Goal: Book appointment/travel/reservation

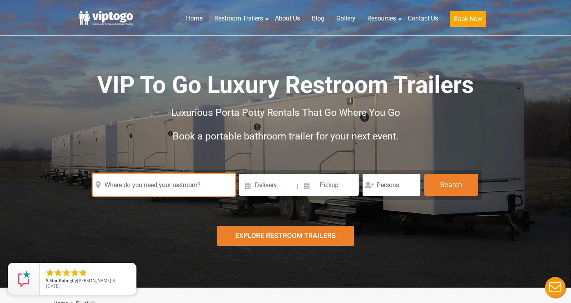
click at [119, 187] on input "text" at bounding box center [164, 185] width 142 height 22
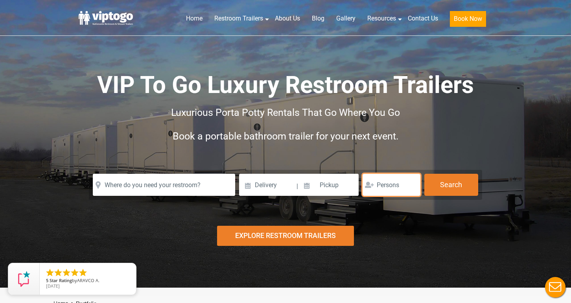
click at [390, 187] on input "number" at bounding box center [392, 185] width 58 height 22
type input "80"
click at [391, 210] on div "Risk-Free Reservation! Free cancellation up to 48 hours before delivery. Book n…" at bounding box center [285, 143] width 571 height 287
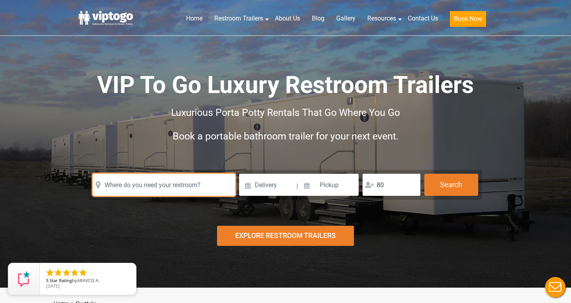
click at [181, 186] on input "text" at bounding box center [164, 185] width 142 height 22
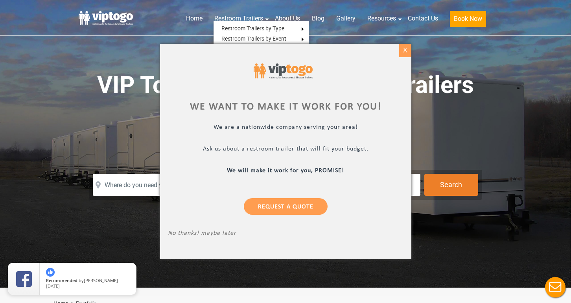
click at [404, 51] on div "X" at bounding box center [405, 50] width 12 height 13
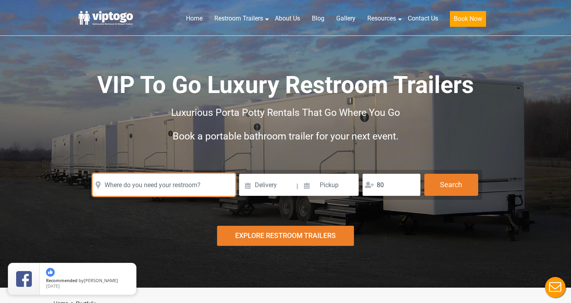
click at [185, 183] on input "text" at bounding box center [164, 185] width 142 height 22
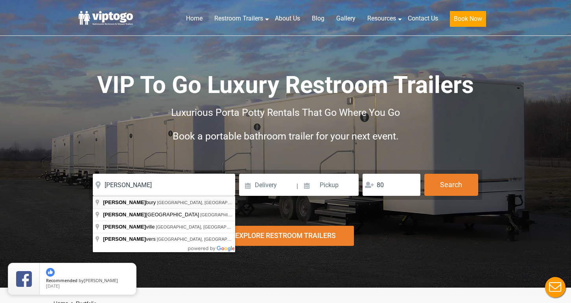
type input "Danbury, CT, USA"
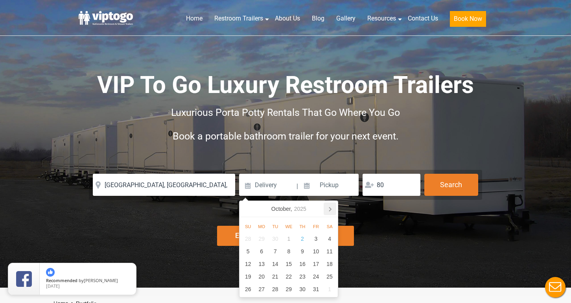
click at [331, 206] on icon at bounding box center [330, 208] width 13 height 13
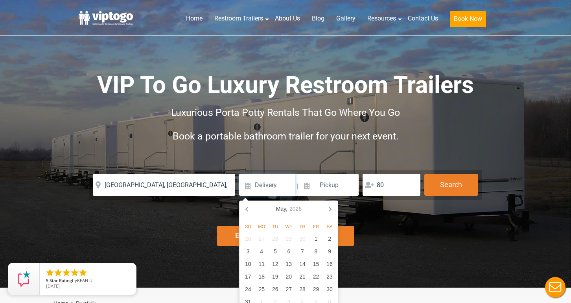
click at [331, 206] on icon at bounding box center [330, 208] width 13 height 13
click at [329, 265] on div "20" at bounding box center [330, 263] width 14 height 13
type input "06/20/2026"
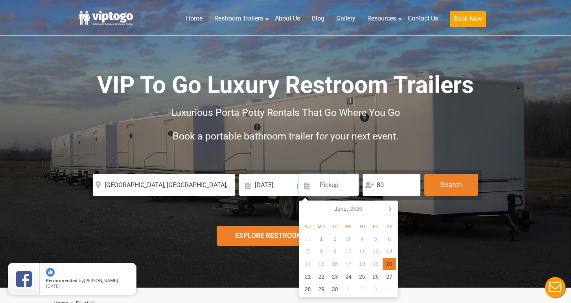
click at [386, 261] on div "20" at bounding box center [390, 263] width 14 height 13
type input "06/20/2026"
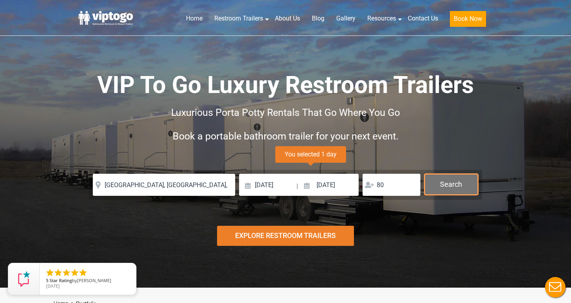
click at [449, 185] on button "Search" at bounding box center [452, 184] width 54 height 21
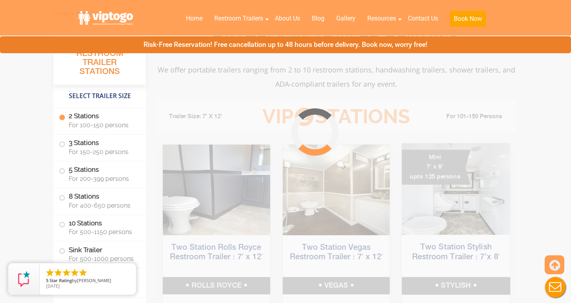
scroll to position [301, 0]
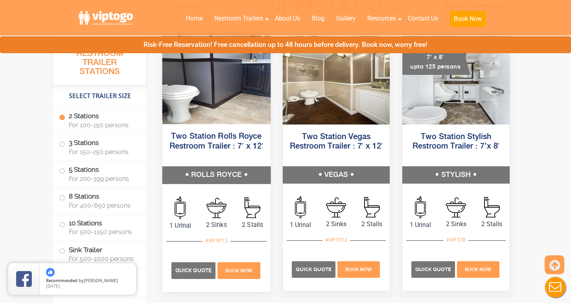
scroll to position [402, 0]
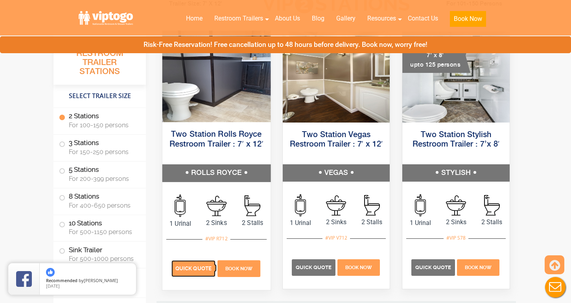
click at [181, 268] on span "Quick Quote" at bounding box center [194, 268] width 36 height 6
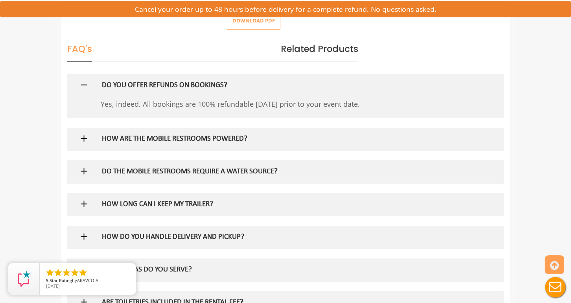
scroll to position [462, 0]
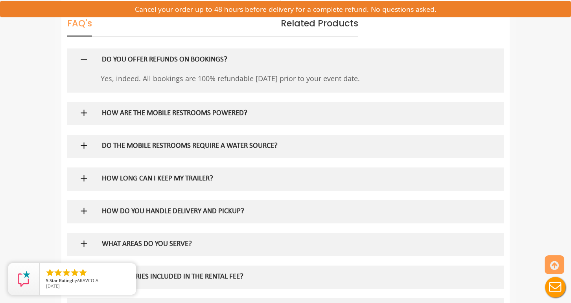
click at [111, 113] on h5 "HOW ARE THE MOBILE RESTROOMS POWERED?" at bounding box center [273, 113] width 342 height 8
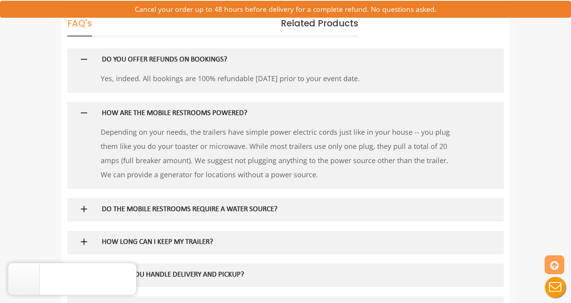
click at [111, 113] on h5 "HOW ARE THE MOBILE RESTROOMS POWERED?" at bounding box center [273, 113] width 342 height 8
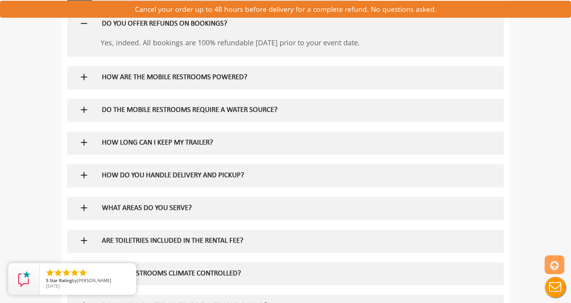
scroll to position [504, 0]
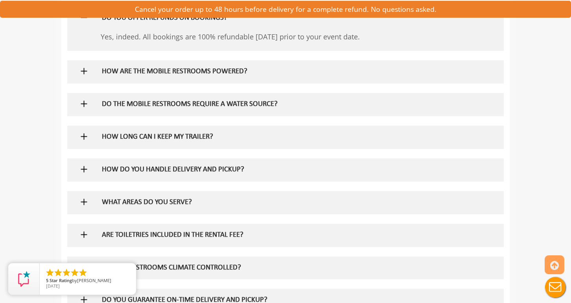
click at [105, 97] on div "DO THE MOBILE RESTROOMS REQUIRE A WATER SOURCE?" at bounding box center [273, 104] width 354 height 23
click at [105, 100] on h5 "DO THE MOBILE RESTROOMS REQUIRE A WATER SOURCE?" at bounding box center [273, 104] width 342 height 8
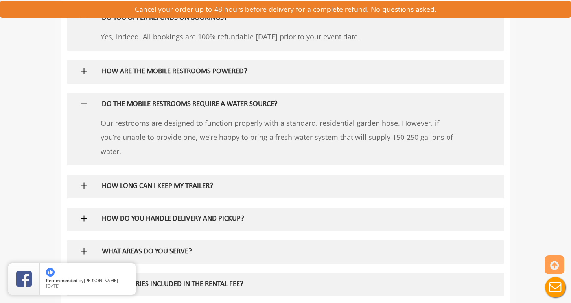
click at [105, 100] on h5 "DO THE MOBILE RESTROOMS REQUIRE A WATER SOURCE?" at bounding box center [273, 104] width 342 height 8
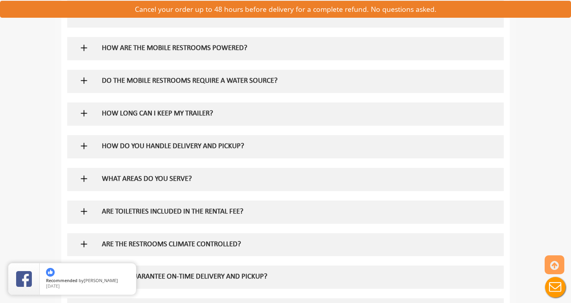
scroll to position [528, 0]
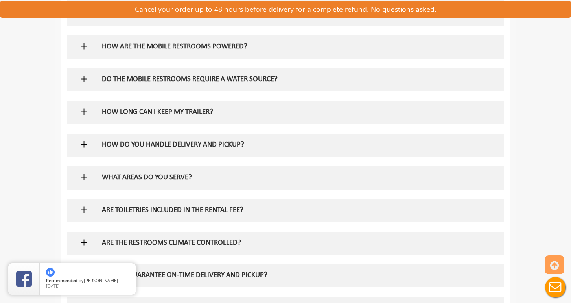
click at [118, 115] on h5 "HOW LONG CAN I KEEP MY TRAILER?" at bounding box center [273, 112] width 342 height 8
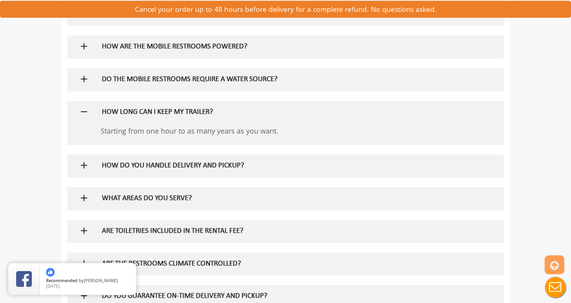
click at [118, 115] on h5 "HOW LONG CAN I KEEP MY TRAILER?" at bounding box center [273, 112] width 342 height 8
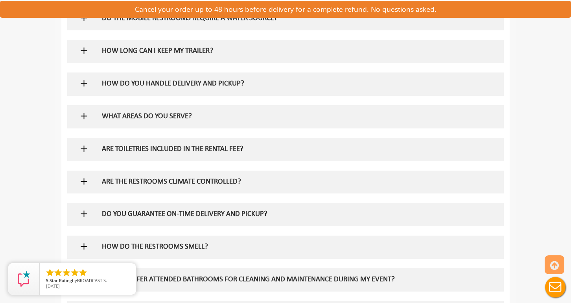
scroll to position [593, 0]
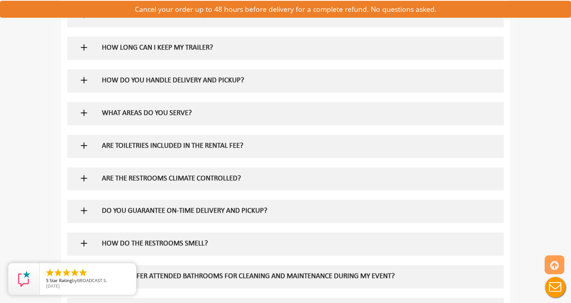
click at [139, 73] on div "HOW DO YOU HANDLE DELIVERY AND PICKUP?" at bounding box center [273, 80] width 354 height 23
click at [139, 77] on h5 "HOW DO YOU HANDLE DELIVERY AND PICKUP?" at bounding box center [273, 81] width 342 height 8
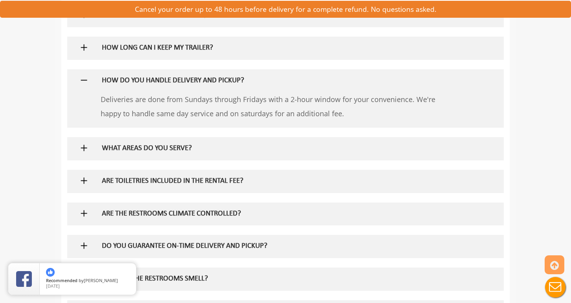
click at [139, 77] on h5 "HOW DO YOU HANDLE DELIVERY AND PICKUP?" at bounding box center [273, 81] width 342 height 8
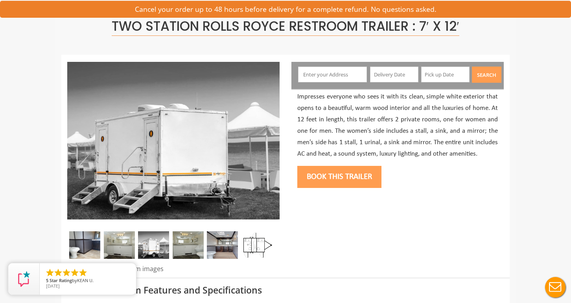
scroll to position [0, 0]
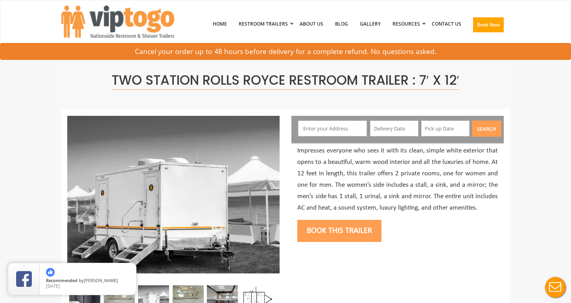
click at [329, 123] on input "text" at bounding box center [332, 128] width 69 height 16
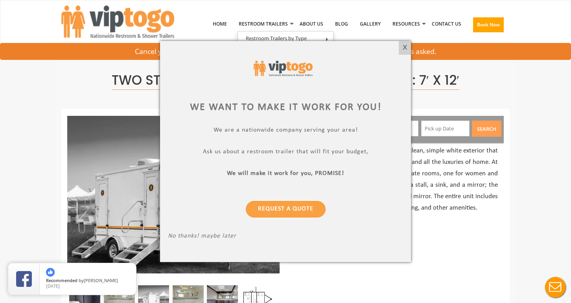
click at [404, 45] on div "X" at bounding box center [405, 47] width 12 height 13
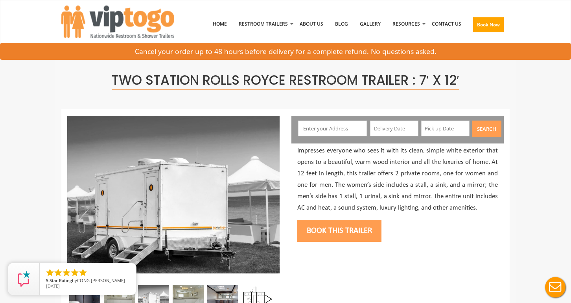
click at [344, 129] on input "text" at bounding box center [332, 128] width 69 height 16
paste input "214 Candlewood Mountain Rd New Milford, CT 06776"
type input "214 Candlewood Mountain Rd, New Milford, CT 06776, USA"
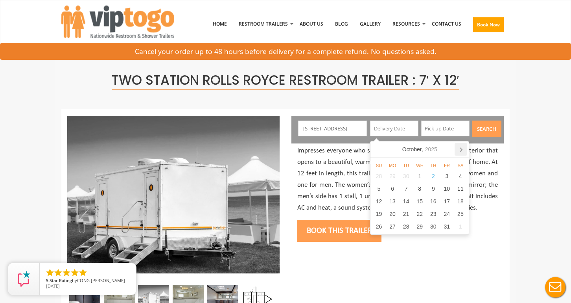
click at [463, 148] on icon at bounding box center [461, 149] width 13 height 13
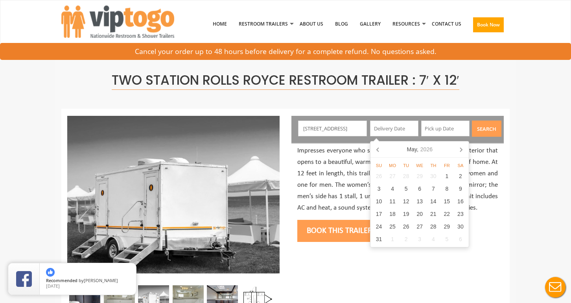
click at [463, 148] on icon at bounding box center [461, 149] width 13 height 13
click at [381, 148] on icon at bounding box center [378, 149] width 13 height 13
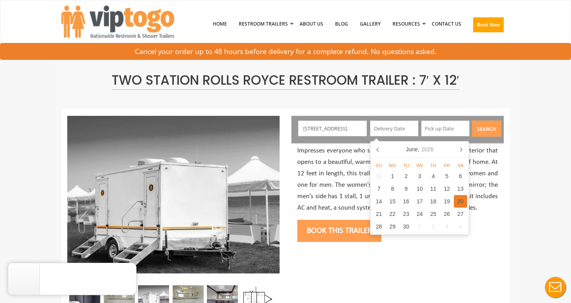
click at [462, 201] on div "20" at bounding box center [461, 201] width 14 height 13
type input "06/20/2026"
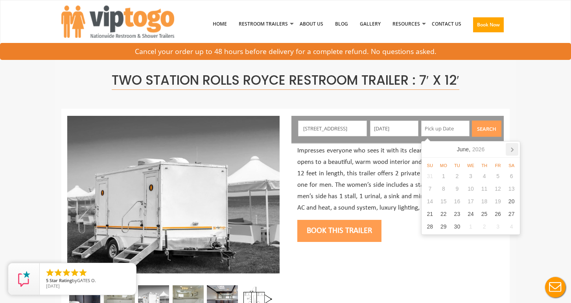
click at [510, 148] on icon at bounding box center [512, 149] width 13 height 13
click at [430, 144] on icon at bounding box center [429, 149] width 13 height 13
click at [510, 202] on div "20" at bounding box center [512, 201] width 14 height 13
type input "06/20/2026"
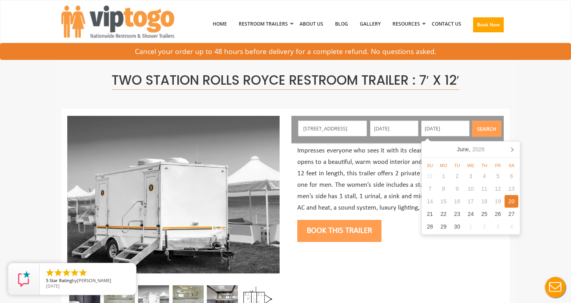
click at [494, 135] on button "Search" at bounding box center [487, 128] width 30 height 16
